Goal: Task Accomplishment & Management: Manage account settings

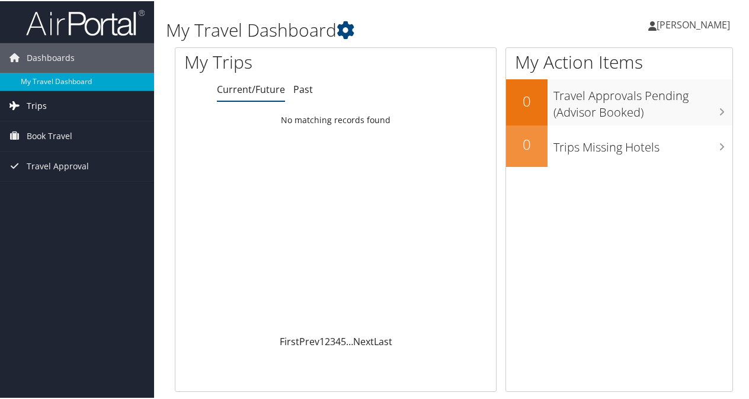
click at [46, 102] on link "Trips" at bounding box center [77, 105] width 154 height 30
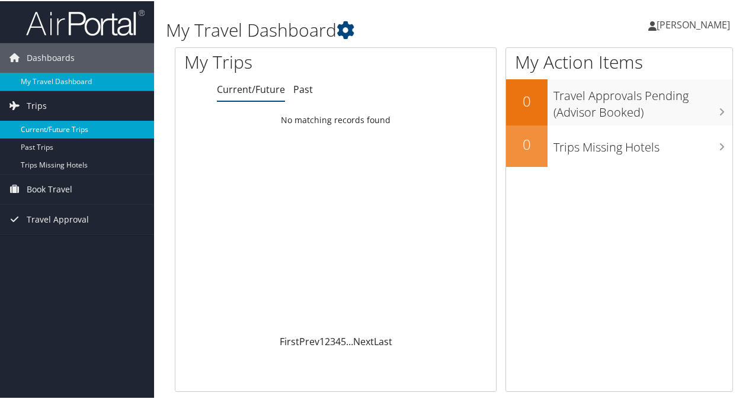
click at [57, 130] on link "Current/Future Trips" at bounding box center [77, 129] width 154 height 18
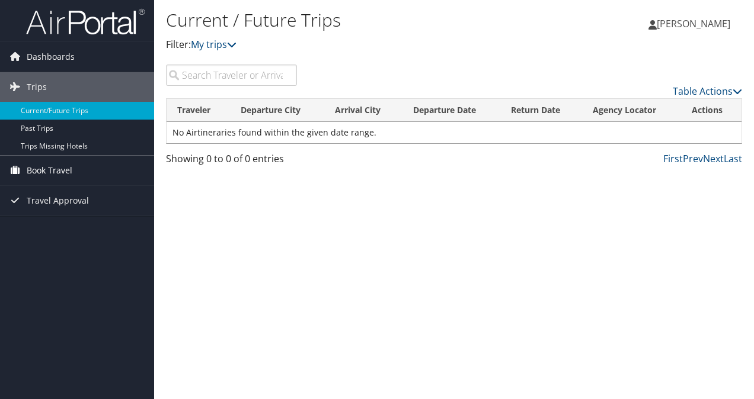
click at [55, 174] on span "Book Travel" at bounding box center [50, 171] width 46 height 30
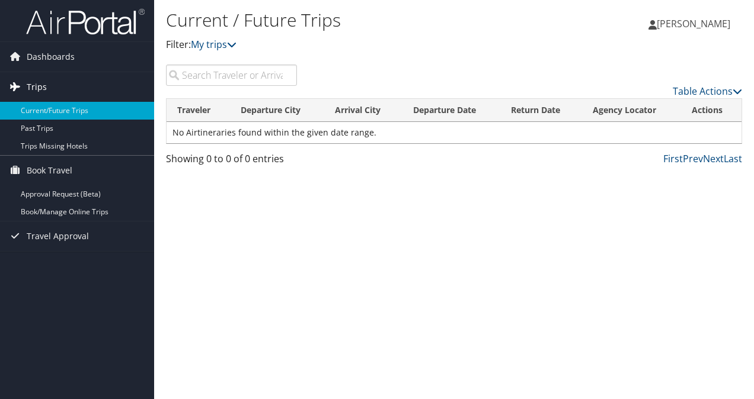
click at [50, 81] on link "Trips" at bounding box center [77, 87] width 154 height 30
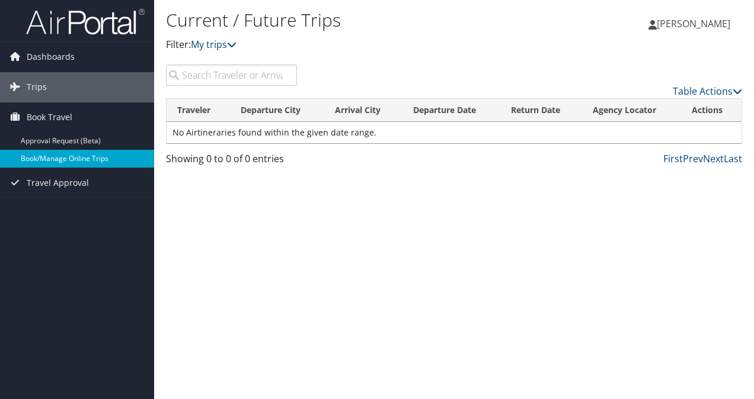
click at [63, 159] on link "Book/Manage Online Trips" at bounding box center [77, 159] width 154 height 18
